Goal: Transaction & Acquisition: Purchase product/service

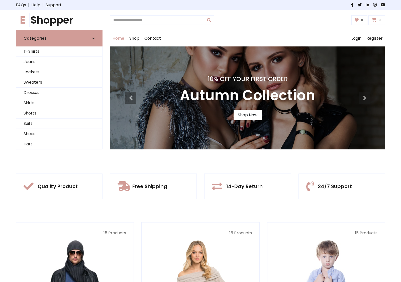
click at [201, 141] on div "10% Off Your First Order Autumn Collection Shop Now" at bounding box center [247, 97] width 275 height 103
click at [248, 115] on link "Shop Now" at bounding box center [248, 115] width 28 height 11
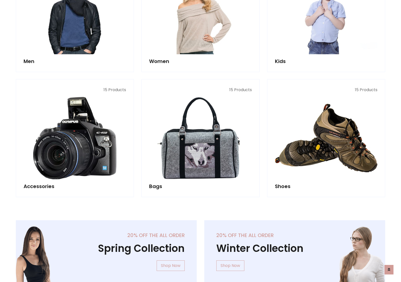
scroll to position [500, 0]
